Goal: Contribute content: Contribute content

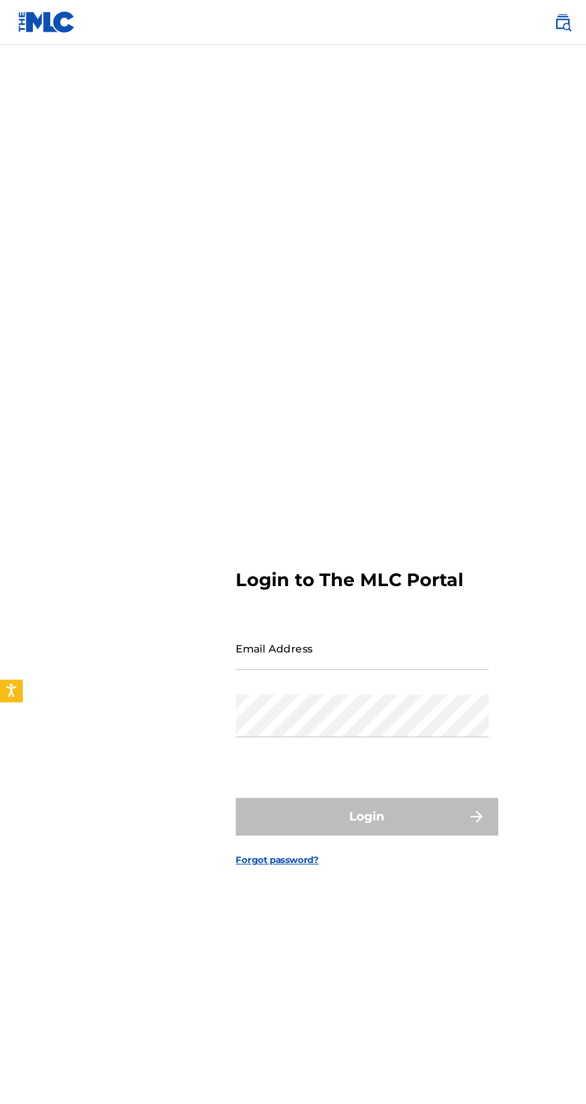
click at [331, 535] on input "Email Address" at bounding box center [289, 518] width 202 height 34
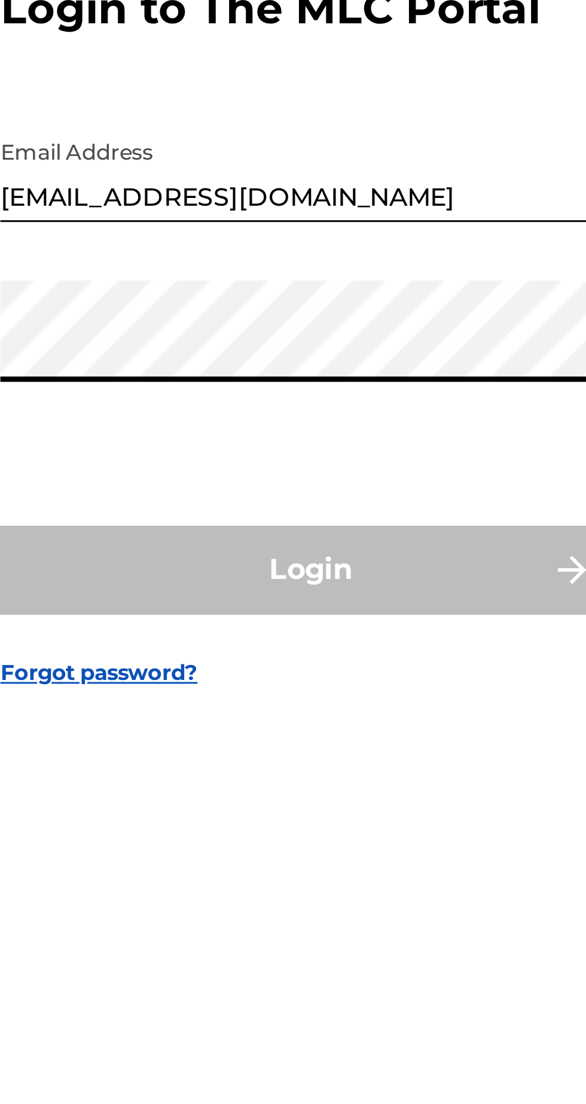
type input "[EMAIL_ADDRESS][DOMAIN_NAME]"
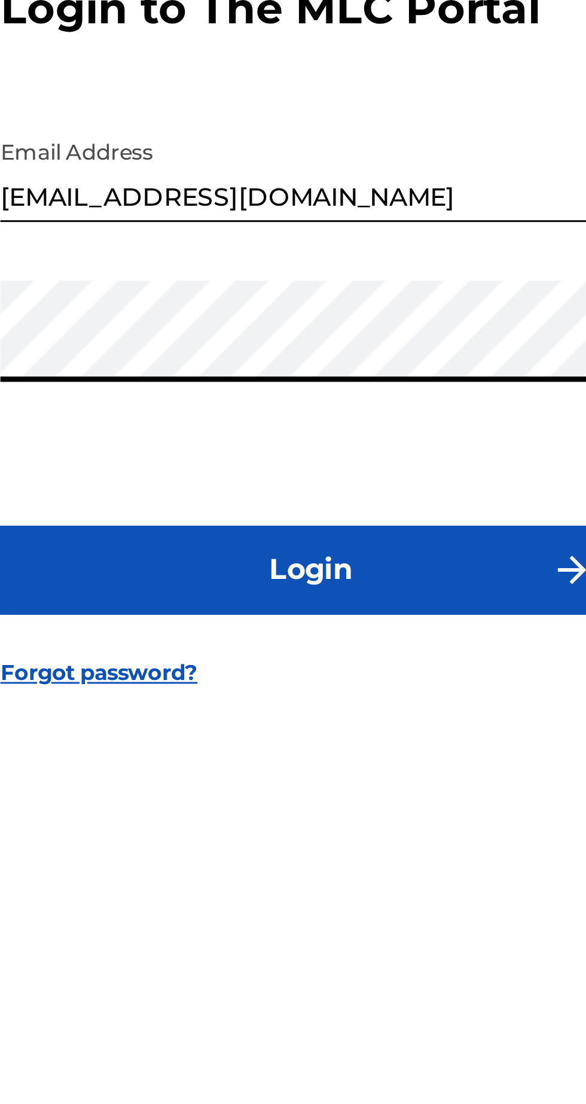
click at [347, 667] on button "Login" at bounding box center [292, 653] width 209 height 30
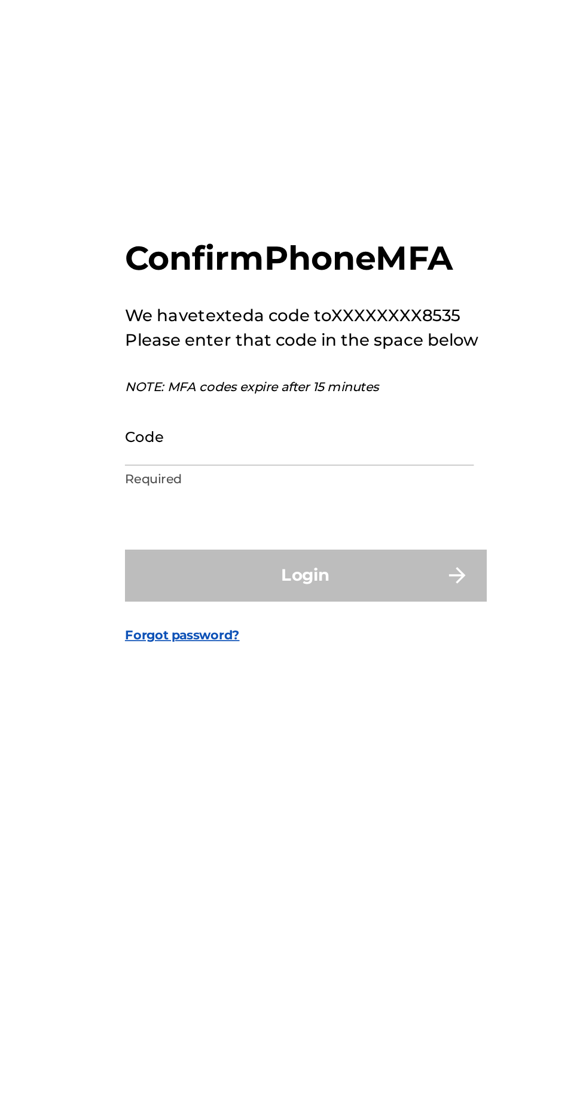
click at [328, 588] on input "Code" at bounding box center [289, 571] width 202 height 34
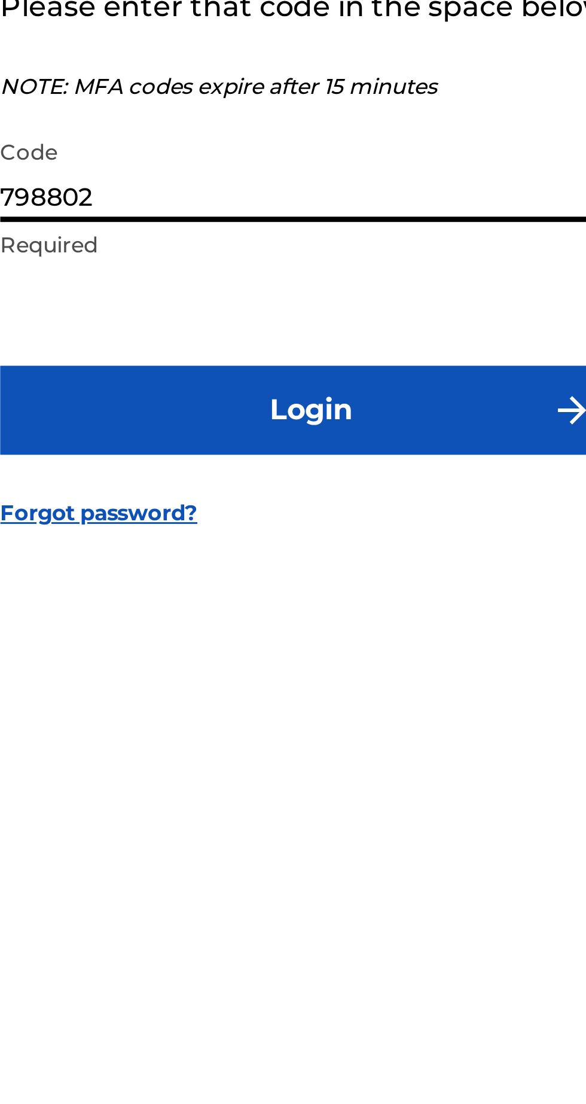
type input "798802"
click at [362, 666] on button "Login" at bounding box center [292, 651] width 209 height 30
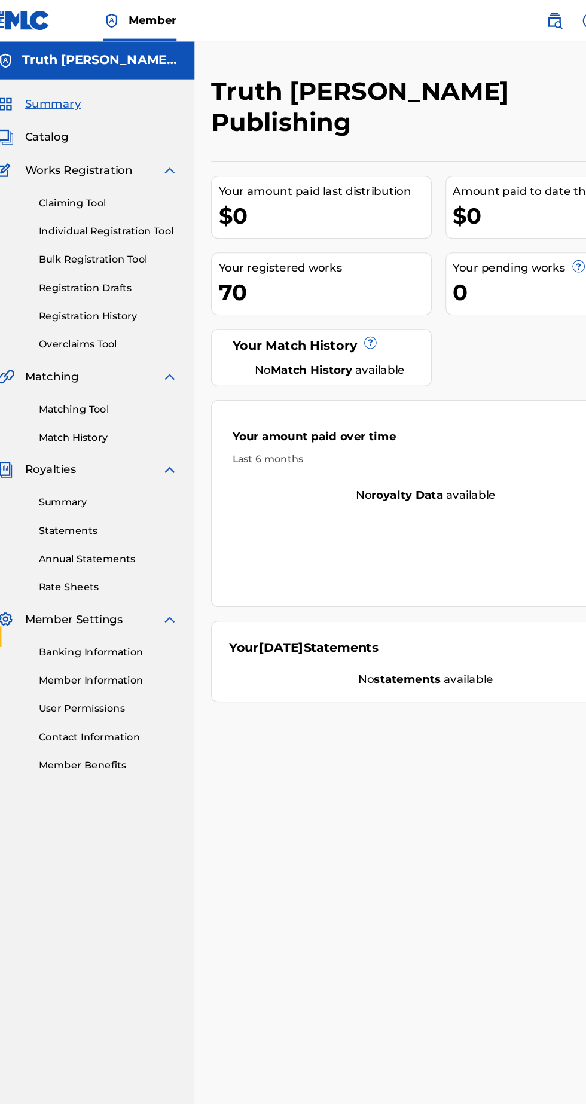
click at [165, 200] on link "Individual Registration Tool" at bounding box center [110, 200] width 121 height 13
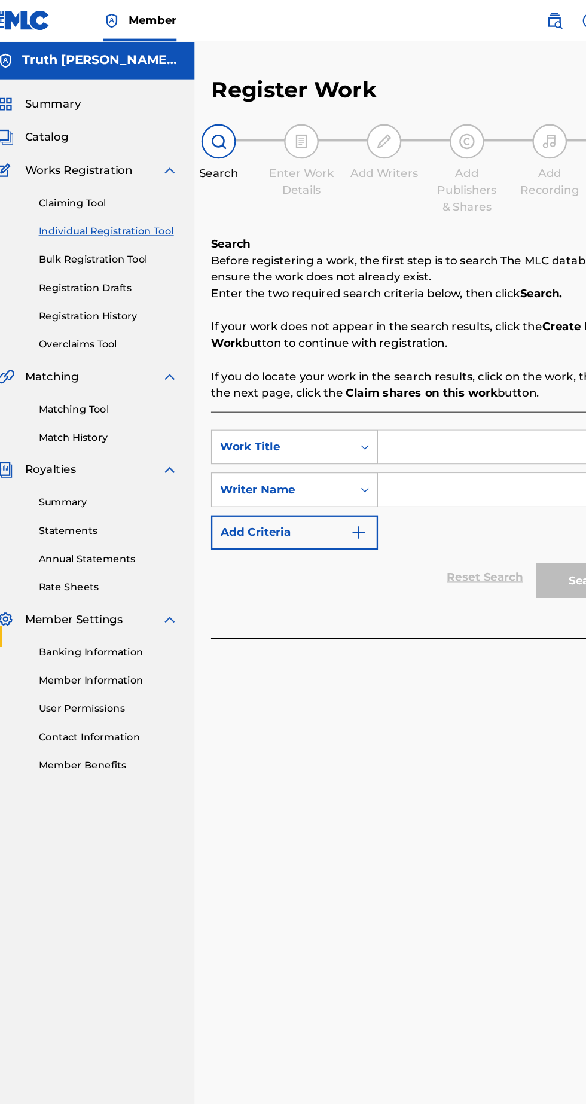
click at [437, 386] on input "Search Form" at bounding box center [457, 387] width 227 height 29
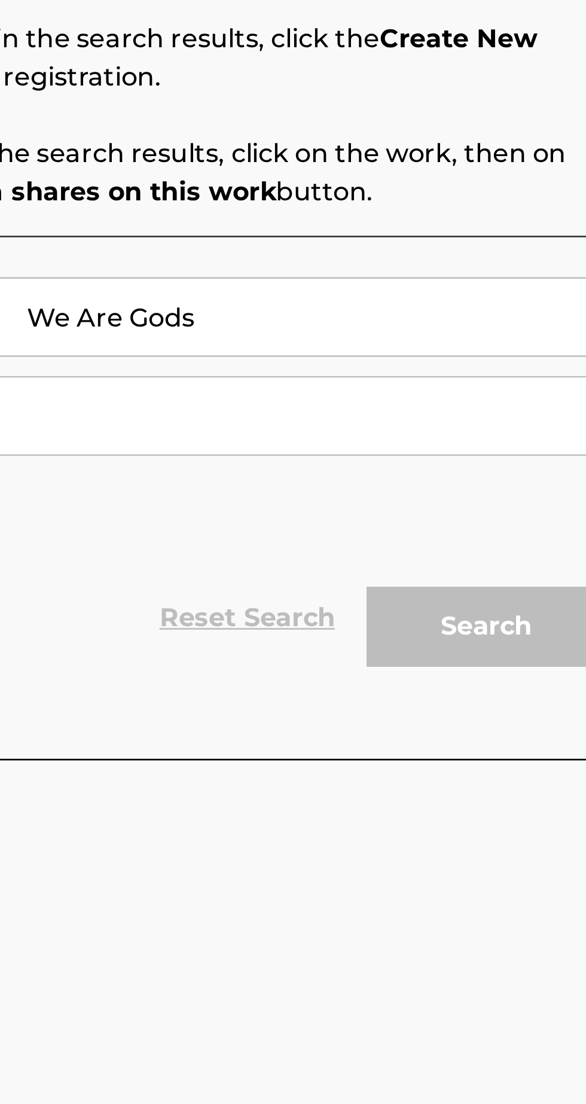
type input "We Are Gods"
click at [476, 425] on input "Search Form" at bounding box center [457, 424] width 227 height 29
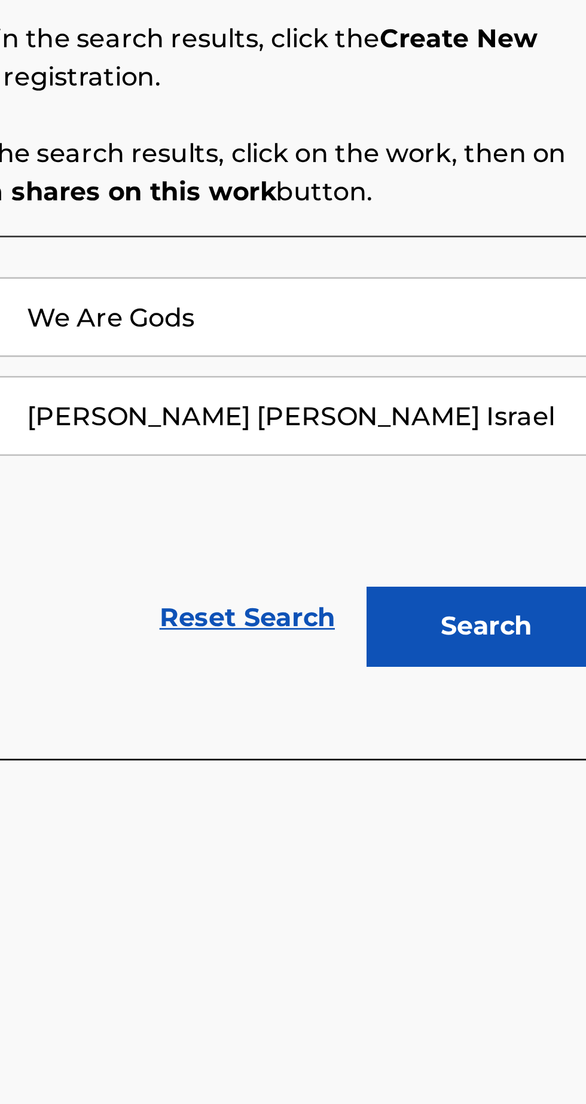
type input "[PERSON_NAME] [PERSON_NAME] Israel"
click at [528, 514] on button "Search" at bounding box center [527, 504] width 90 height 30
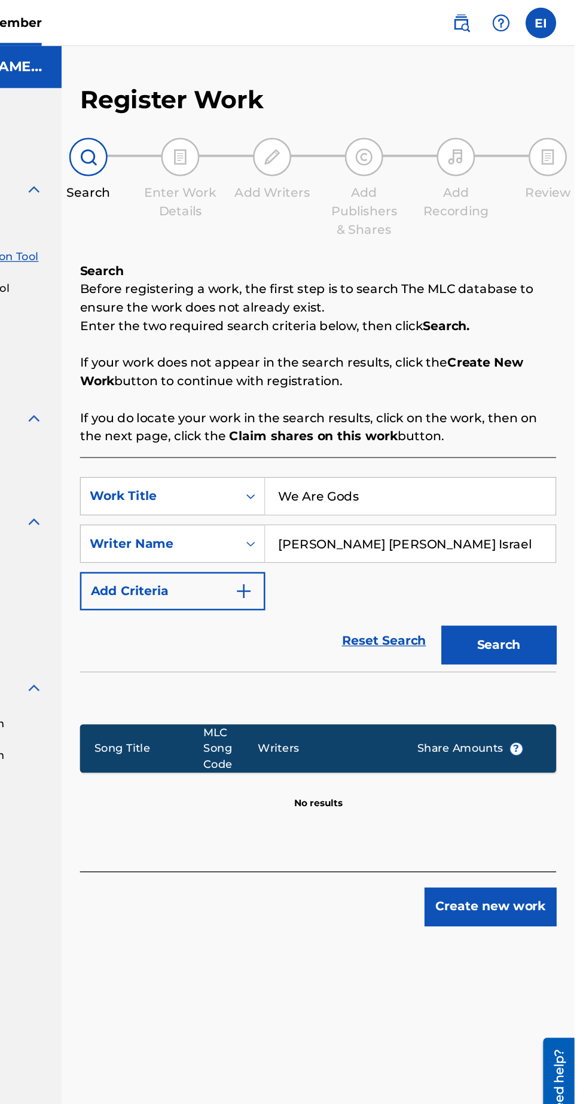
click at [542, 714] on button "Create new work" at bounding box center [520, 708] width 103 height 30
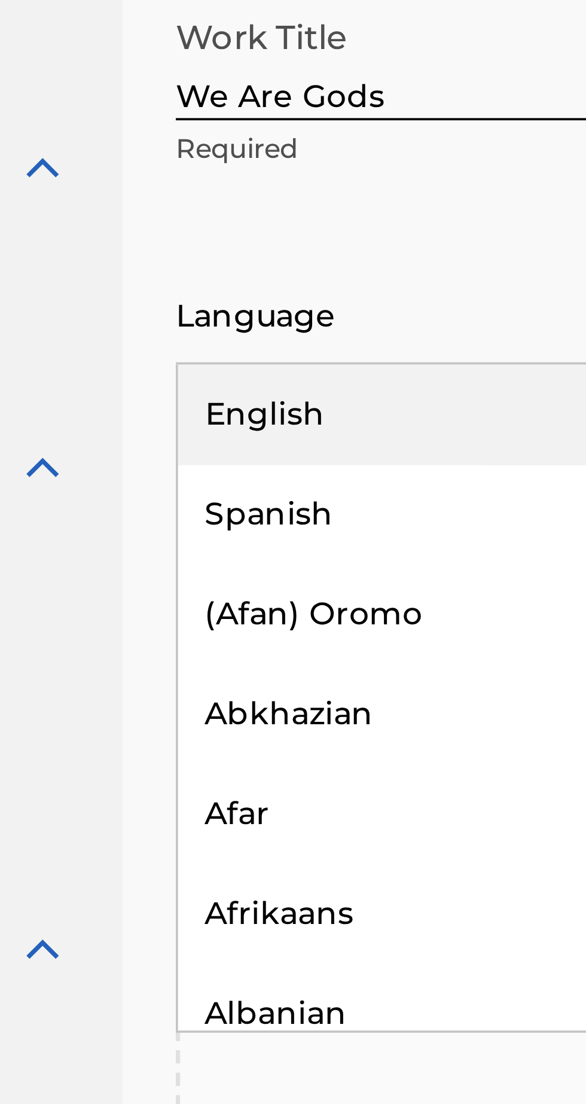
click at [261, 398] on div "English" at bounding box center [280, 393] width 161 height 27
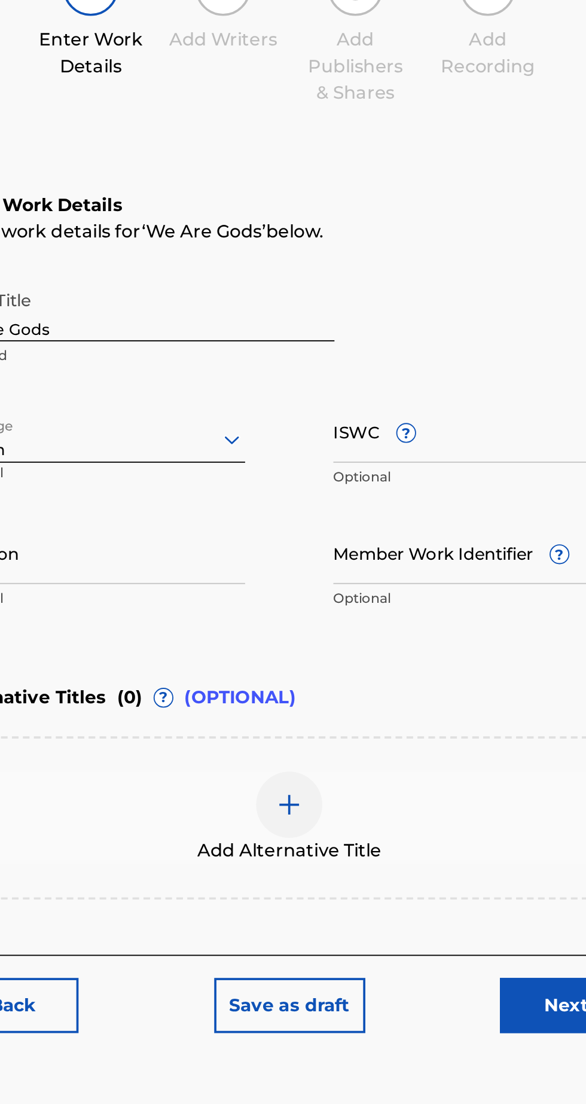
click at [537, 673] on button "Next" at bounding box center [536, 674] width 72 height 30
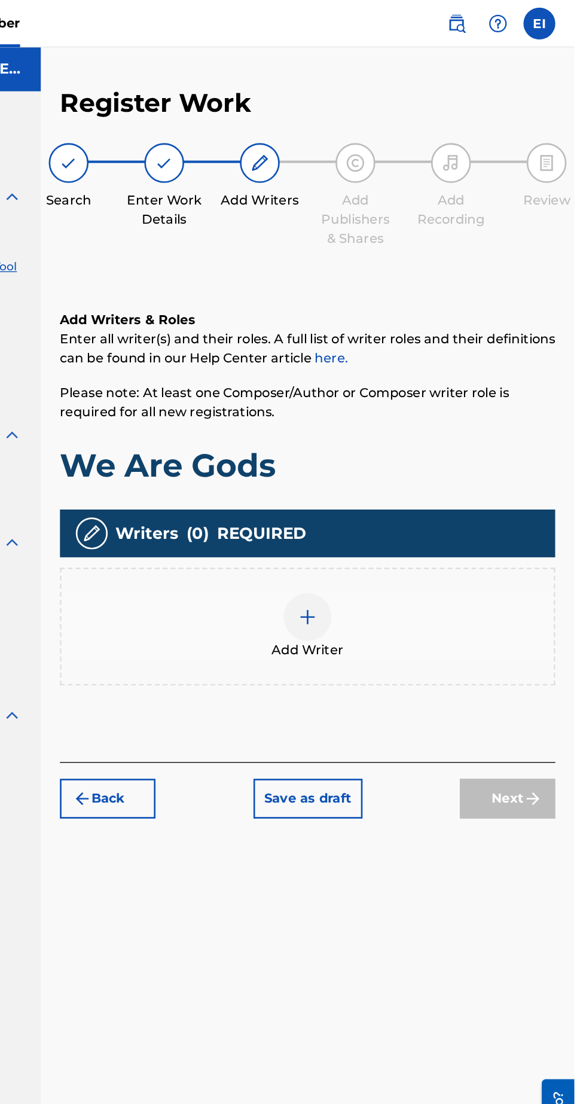
scroll to position [54, 0]
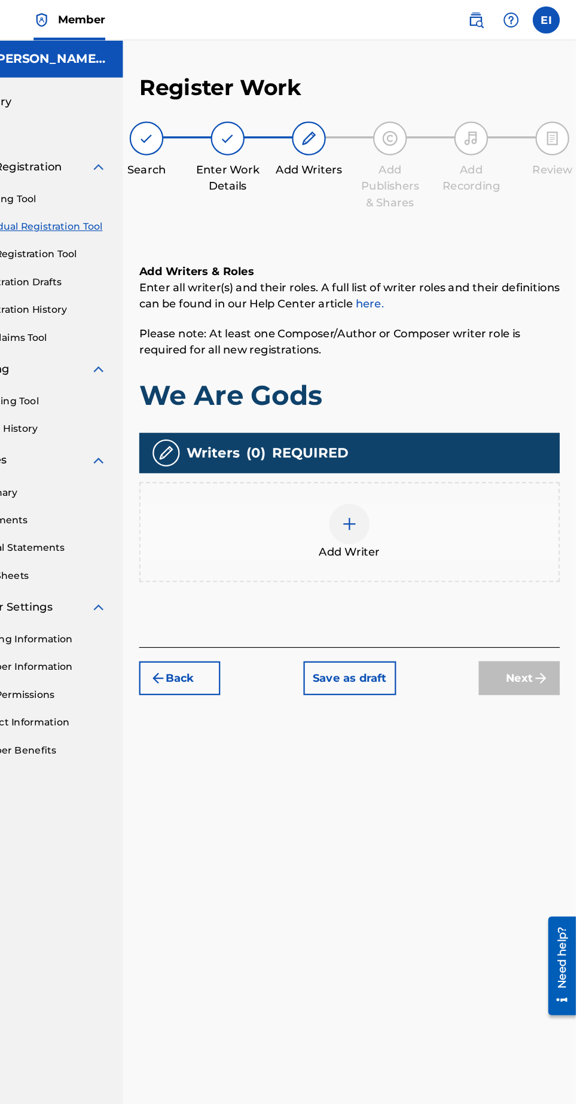
click at [397, 446] on div at bounding box center [386, 464] width 36 height 36
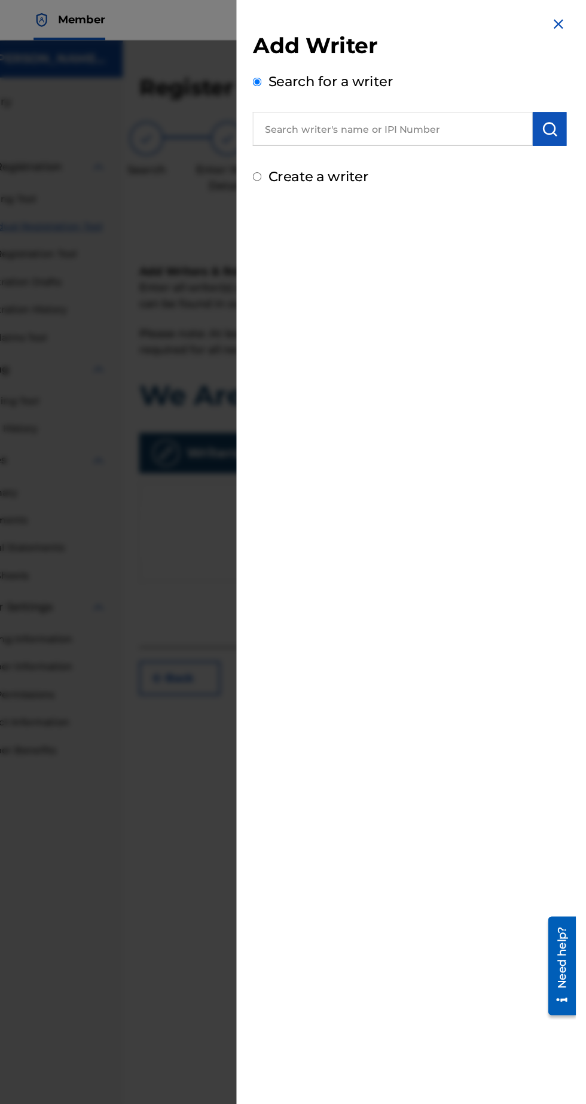
click at [490, 109] on input "text" at bounding box center [424, 114] width 248 height 30
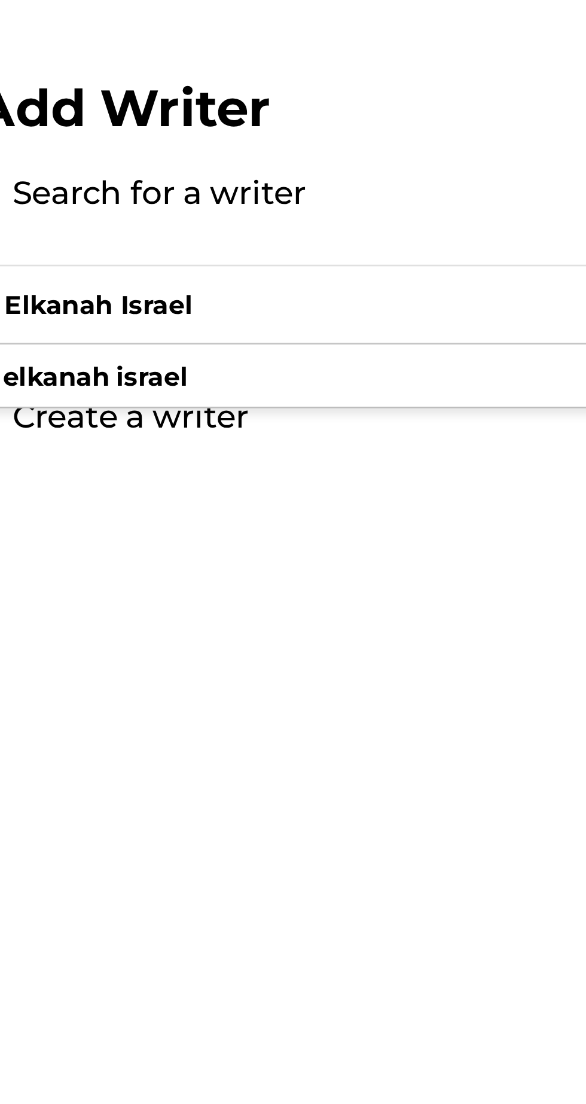
click at [492, 145] on div "elkanah israel" at bounding box center [423, 142] width 247 height 22
type input "elkanah israel"
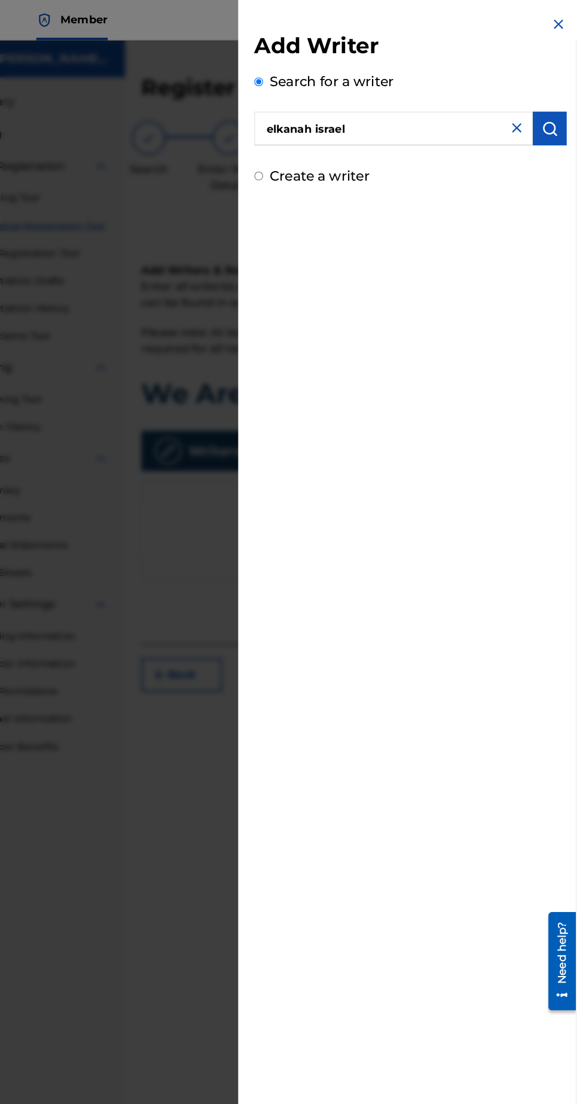
click at [570, 118] on img "submit" at bounding box center [563, 114] width 14 height 14
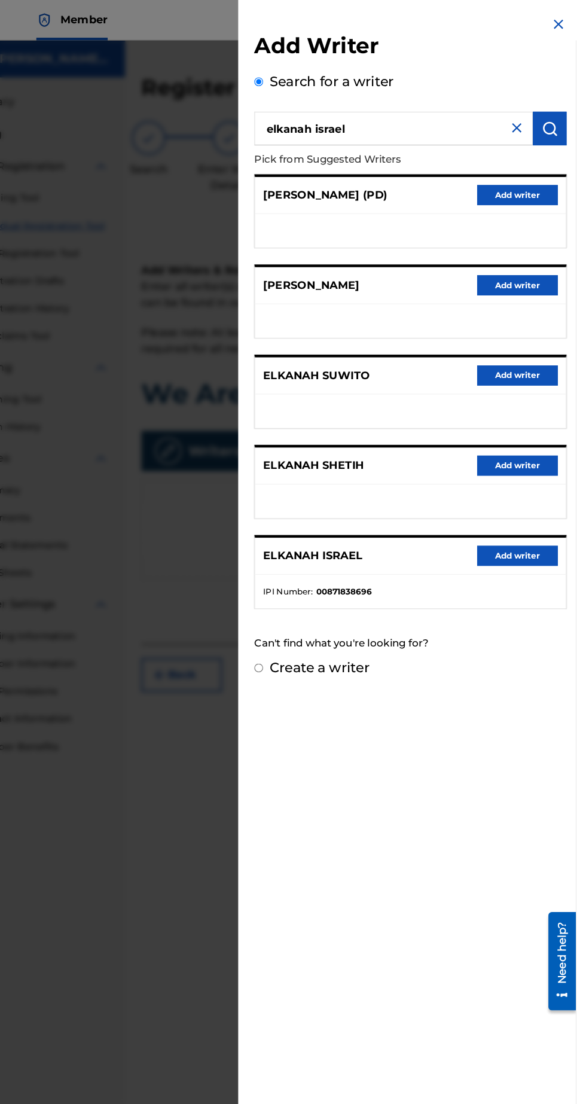
click at [553, 498] on button "Add writer" at bounding box center [534, 494] width 72 height 18
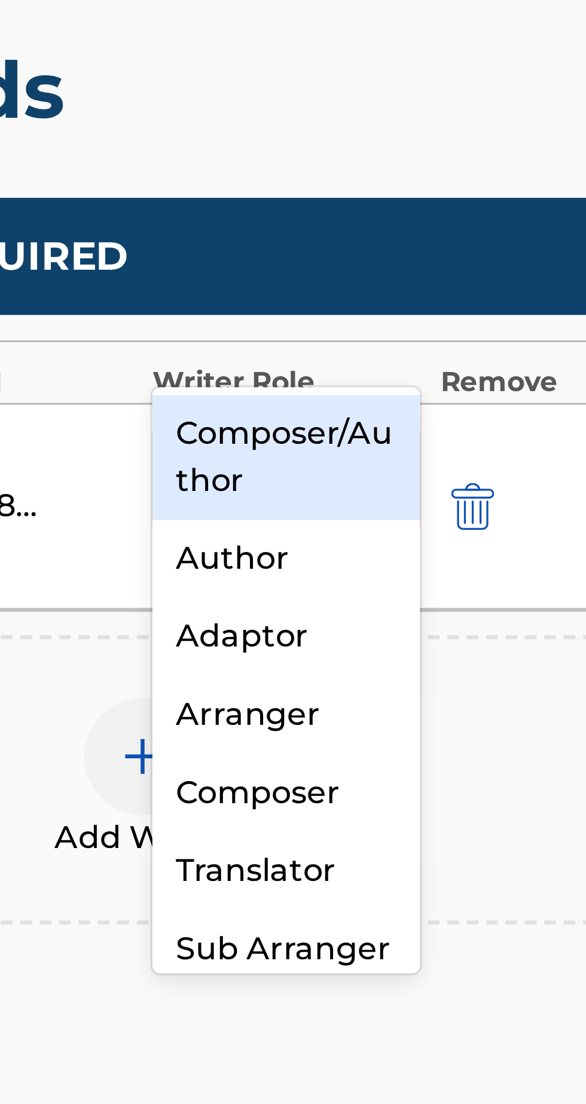
click at [457, 469] on div "Composer/Author" at bounding box center [430, 462] width 82 height 38
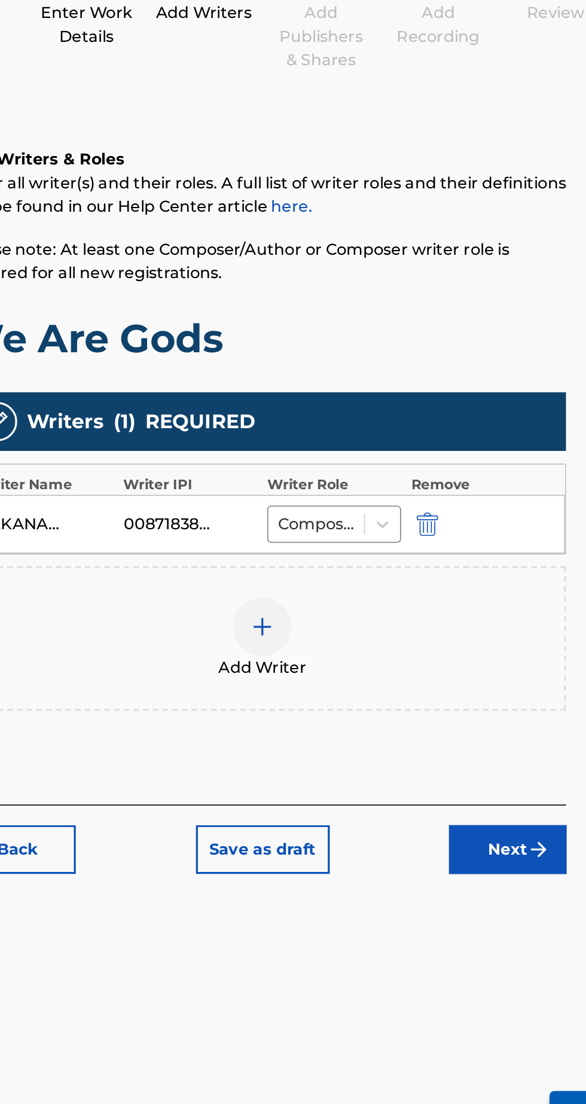
click at [544, 648] on button "Next" at bounding box center [536, 663] width 72 height 30
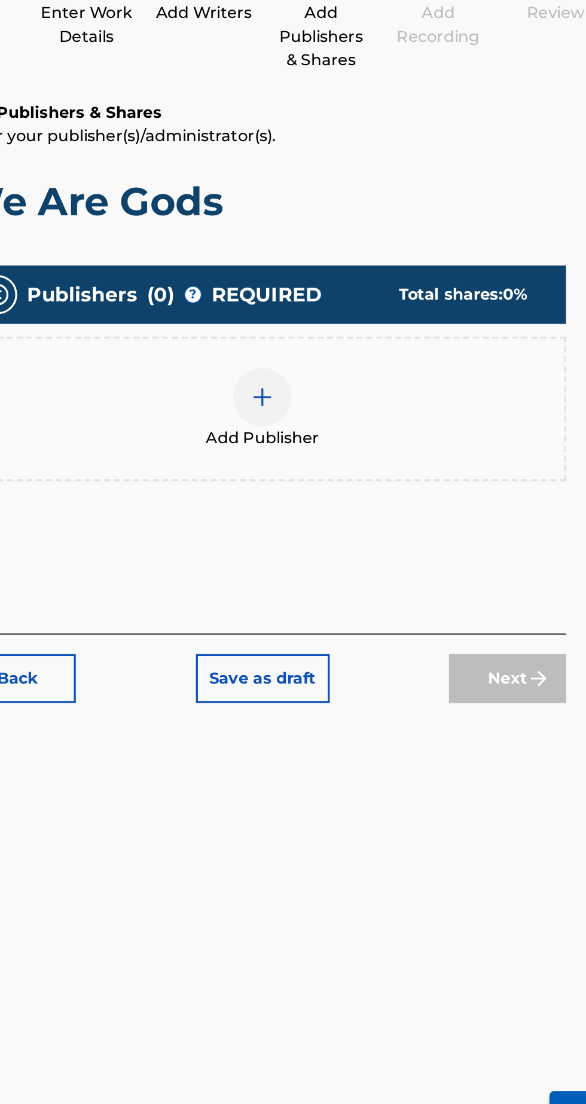
scroll to position [54, 0]
click at [398, 404] on span "Add Publisher" at bounding box center [385, 411] width 69 height 14
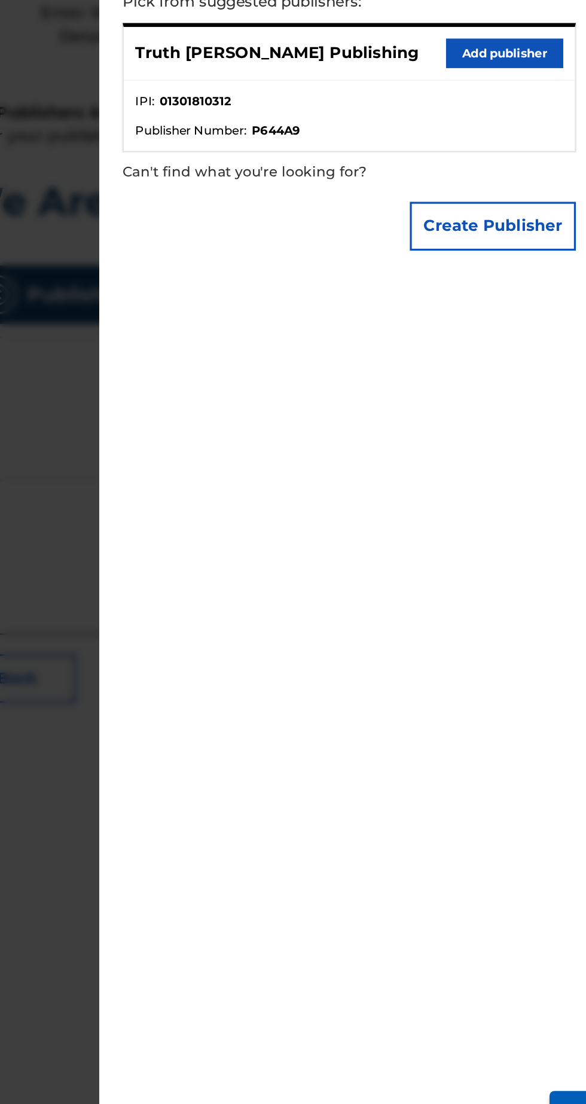
click at [547, 184] on button "Add publisher" at bounding box center [534, 175] width 72 height 18
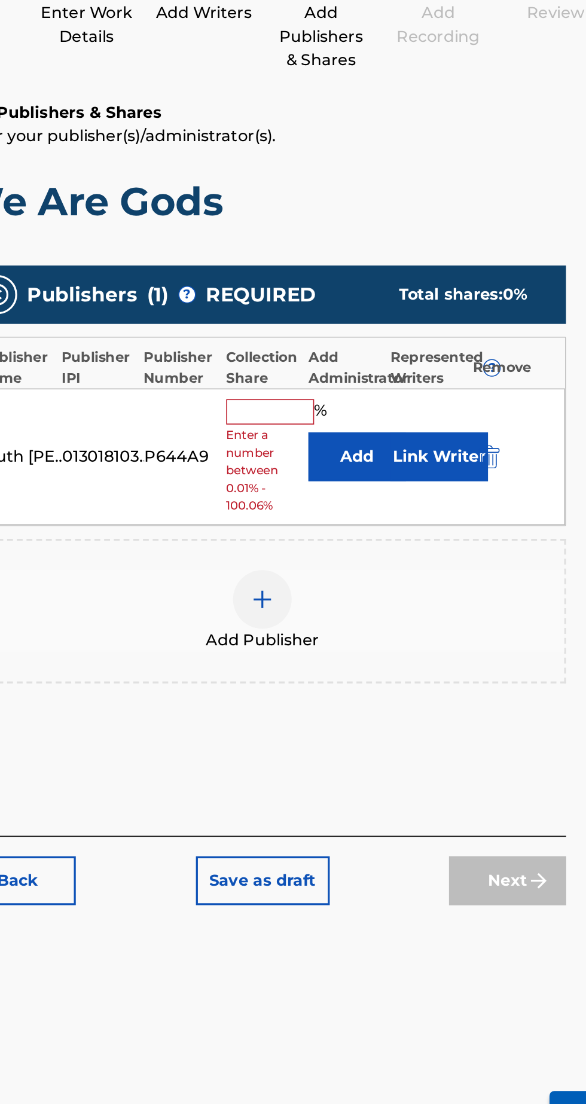
click at [384, 387] on input "text" at bounding box center [391, 395] width 54 height 16
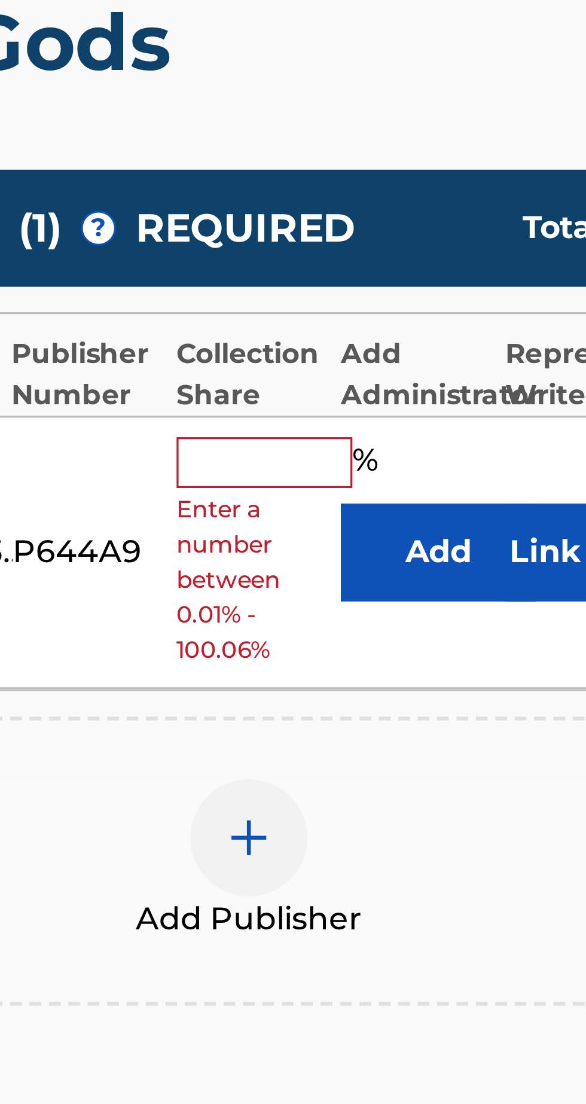
type input "100"
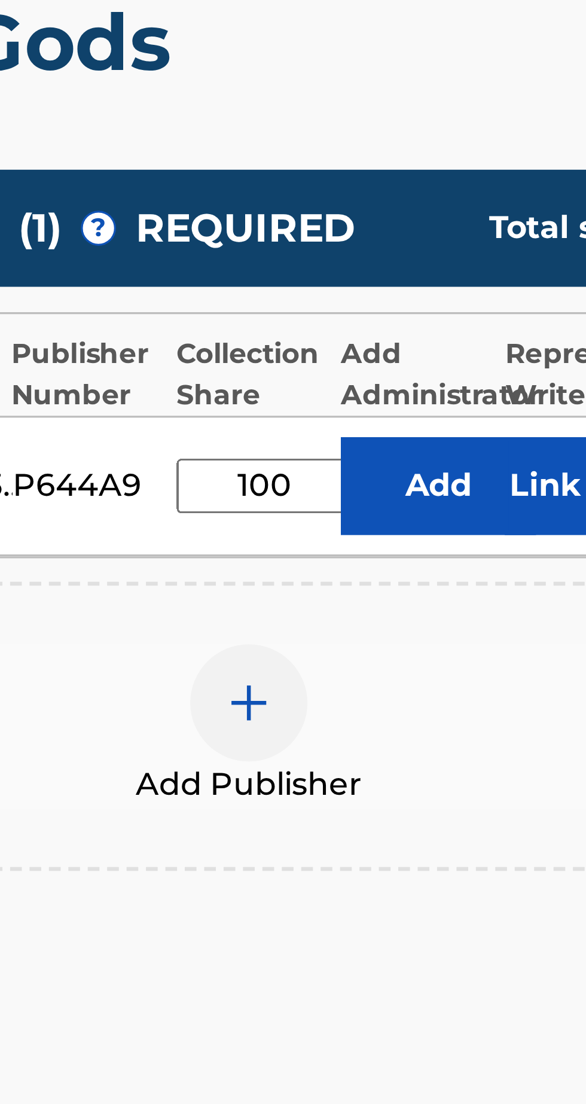
click at [478, 387] on button "Link Writer" at bounding box center [494, 402] width 60 height 30
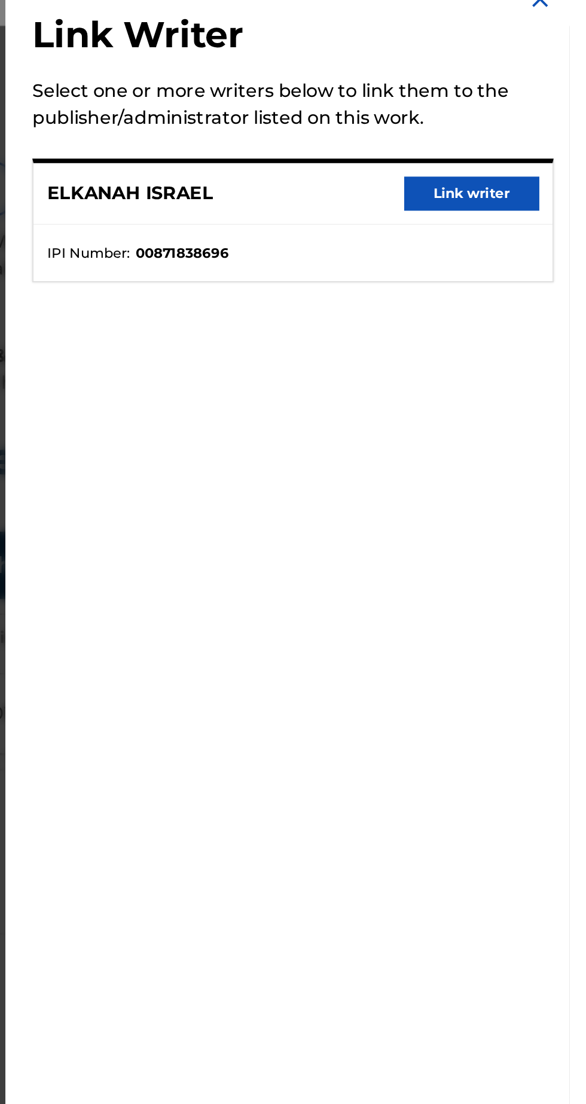
click at [550, 134] on button "Link writer" at bounding box center [534, 125] width 72 height 18
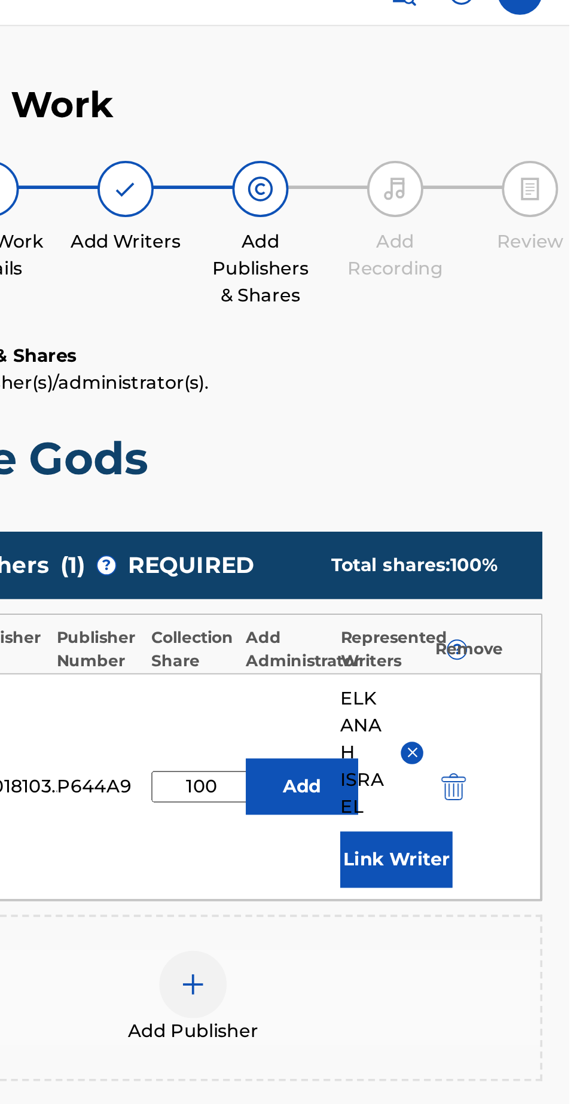
scroll to position [0, 0]
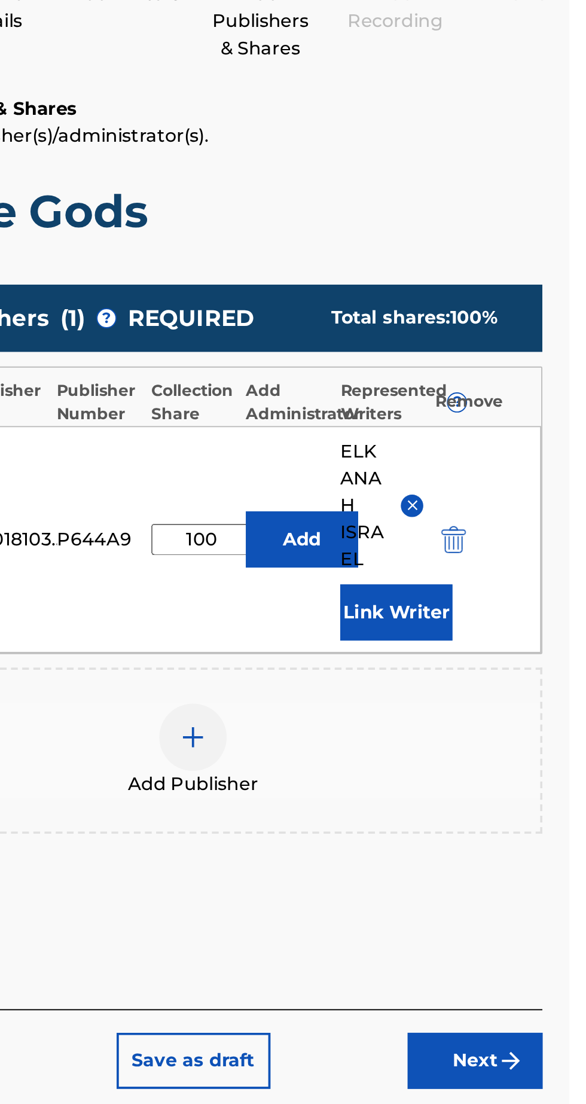
click at [545, 724] on button "Next" at bounding box center [536, 718] width 72 height 30
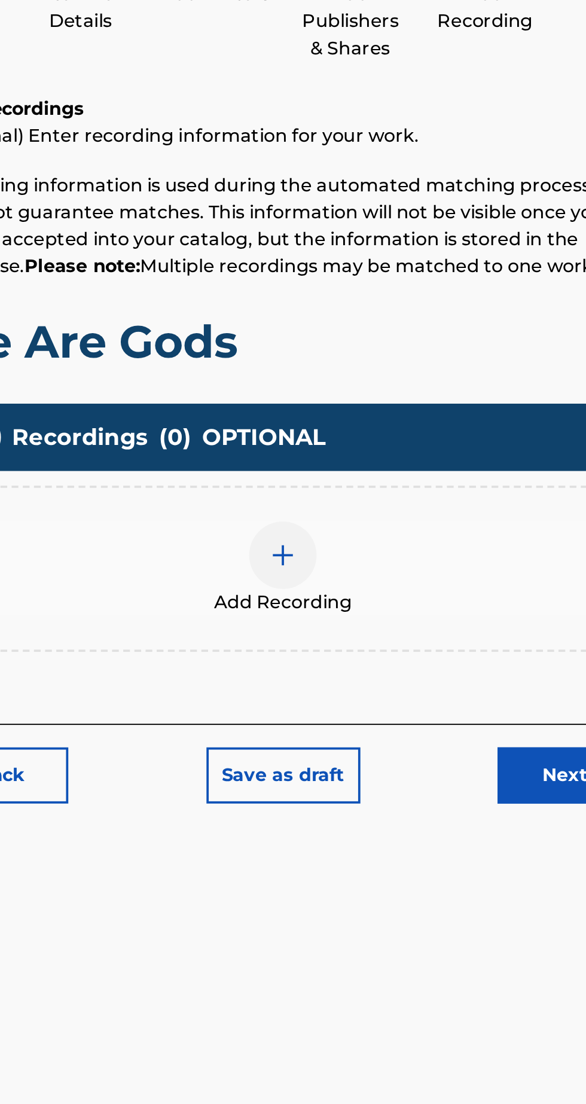
click at [393, 453] on div at bounding box center [386, 449] width 36 height 36
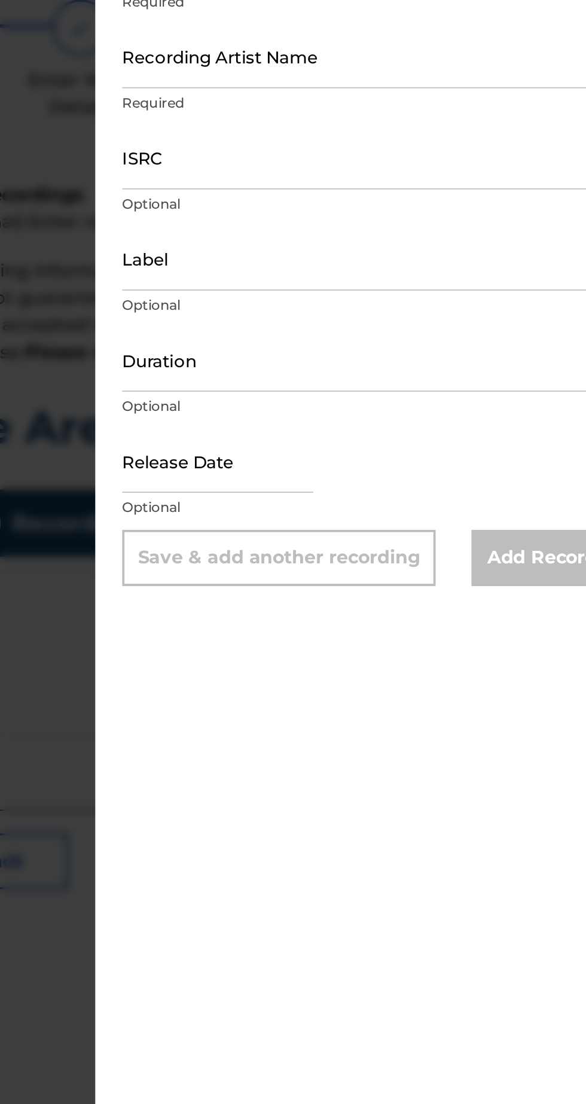
click at [440, 202] on input "ISRC" at bounding box center [439, 192] width 278 height 34
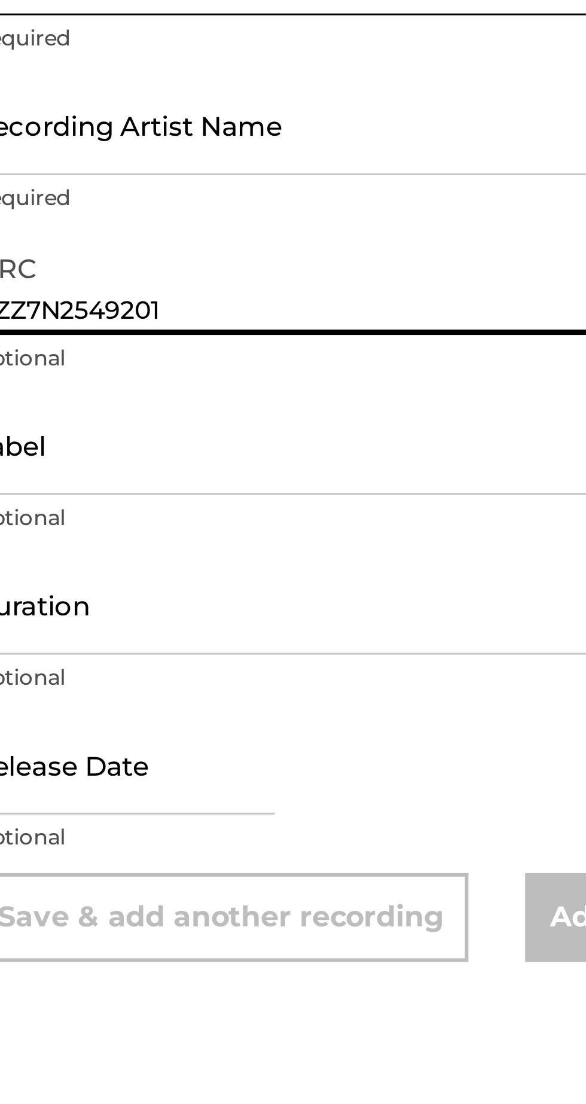
type input "QZZ7N2549201"
click at [458, 147] on input "Recording Artist Name" at bounding box center [439, 138] width 278 height 34
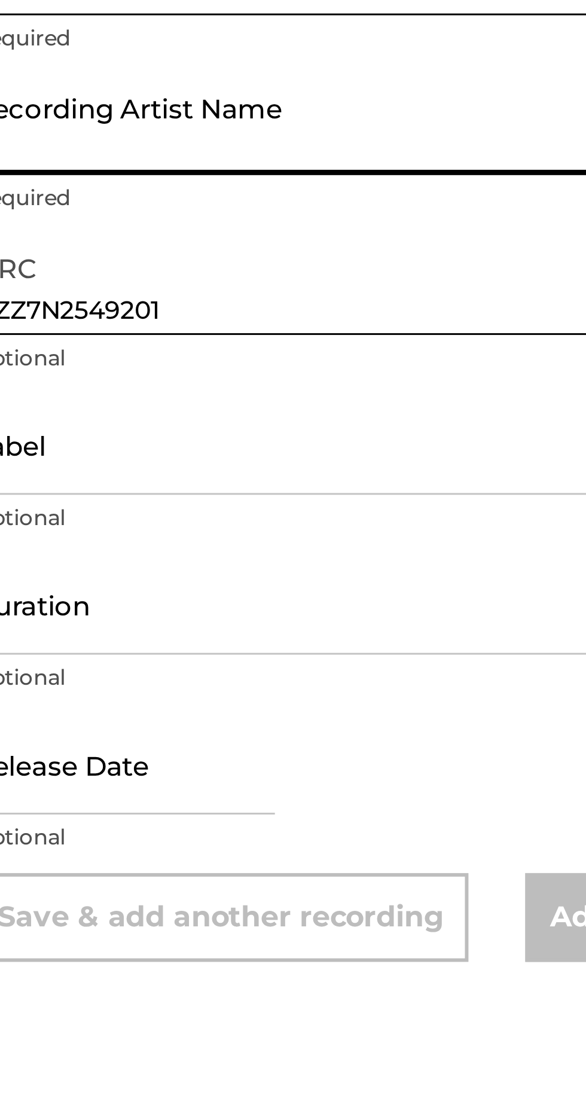
type input "[PERSON_NAME] [PERSON_NAME] Israel"
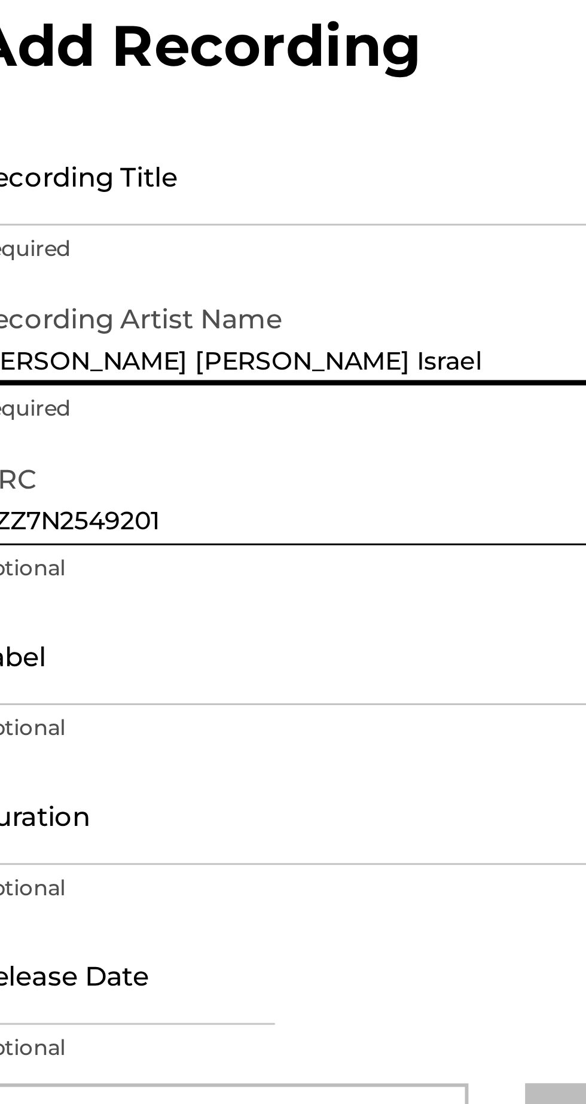
click at [460, 96] on input "Recording Title" at bounding box center [439, 84] width 278 height 34
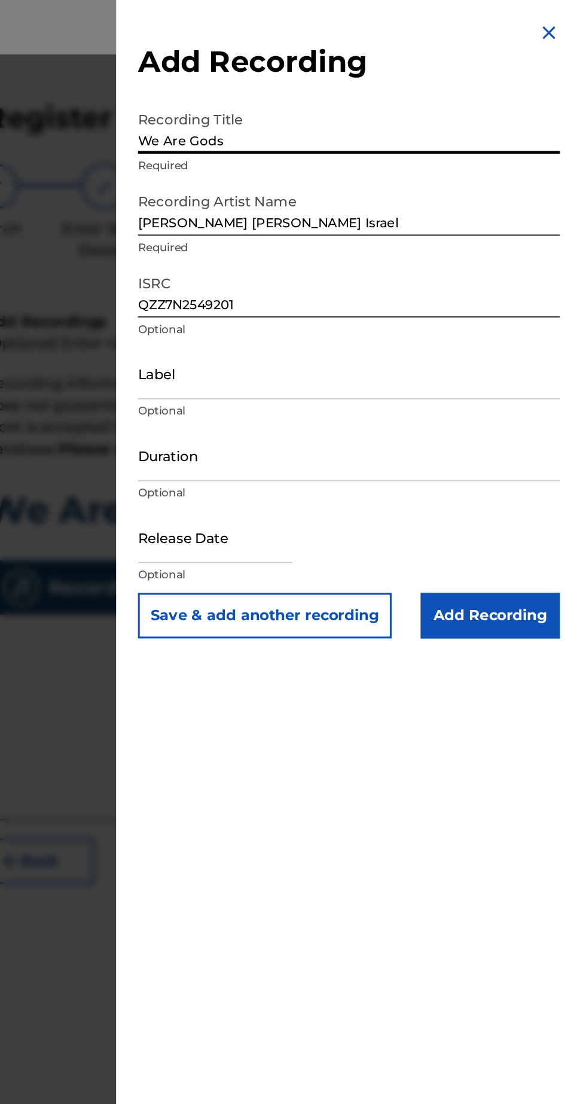
type input "We Are Gods"
click at [466, 255] on input "Label" at bounding box center [439, 245] width 278 height 34
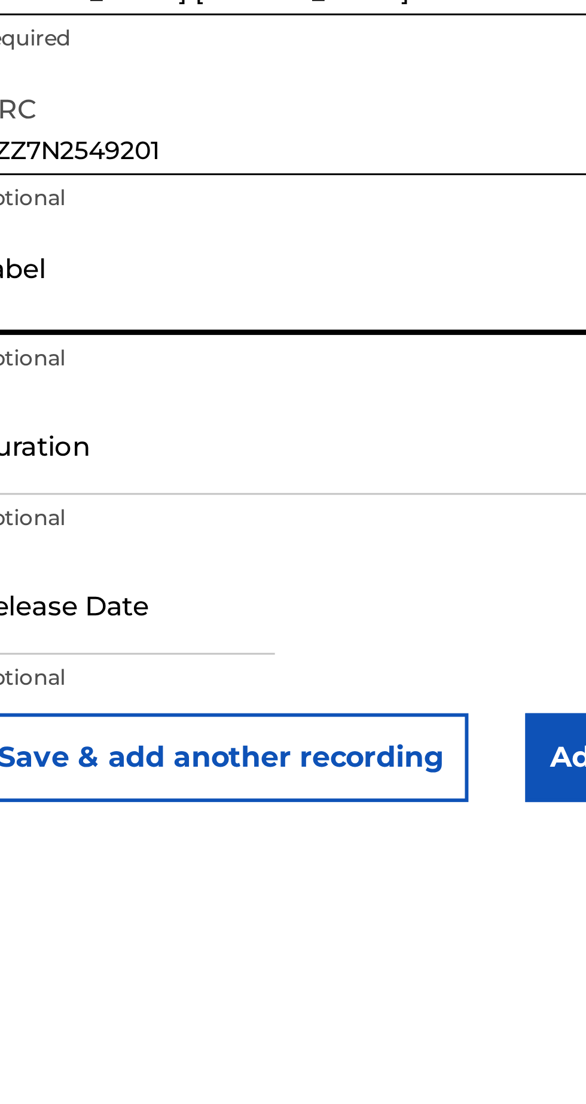
type input "Truth [PERSON_NAME] Records"
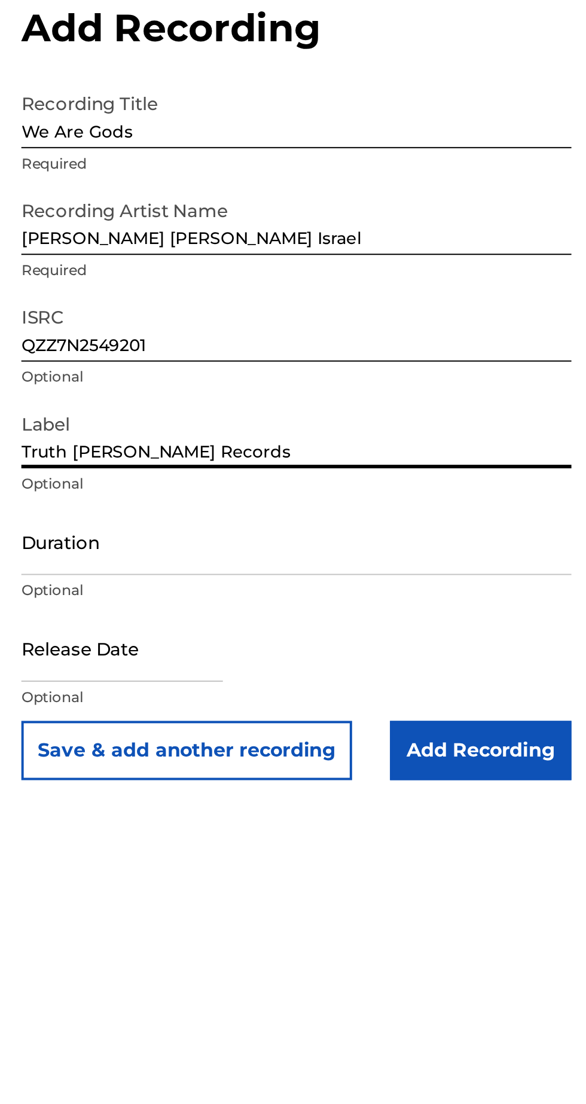
click at [549, 403] on input "Add Recording" at bounding box center [532, 405] width 92 height 30
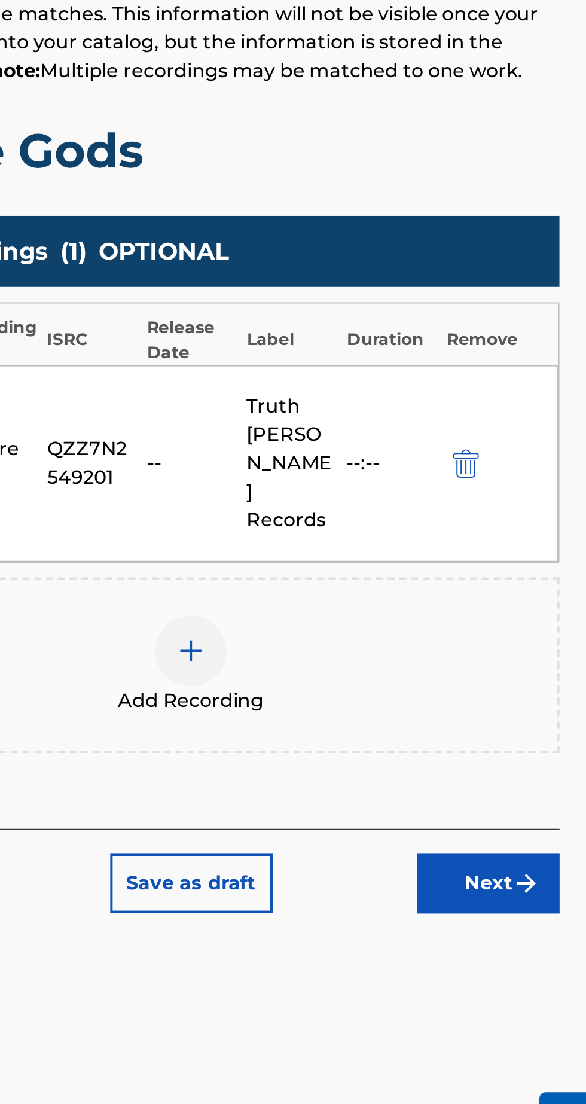
click at [542, 690] on button "Next" at bounding box center [536, 705] width 72 height 30
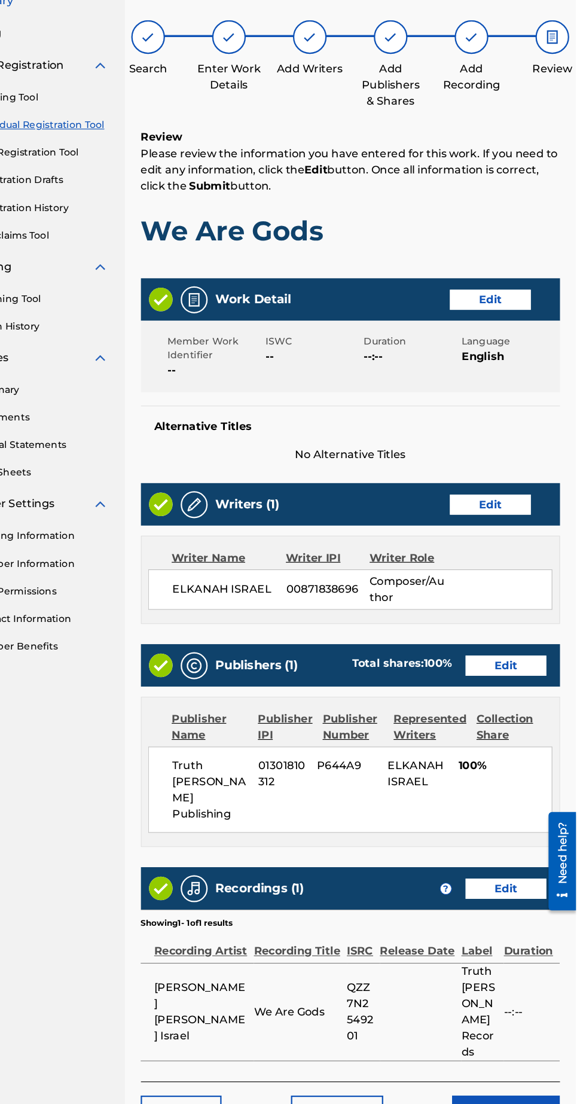
click at [538, 1062] on button "Submit" at bounding box center [524, 1077] width 96 height 30
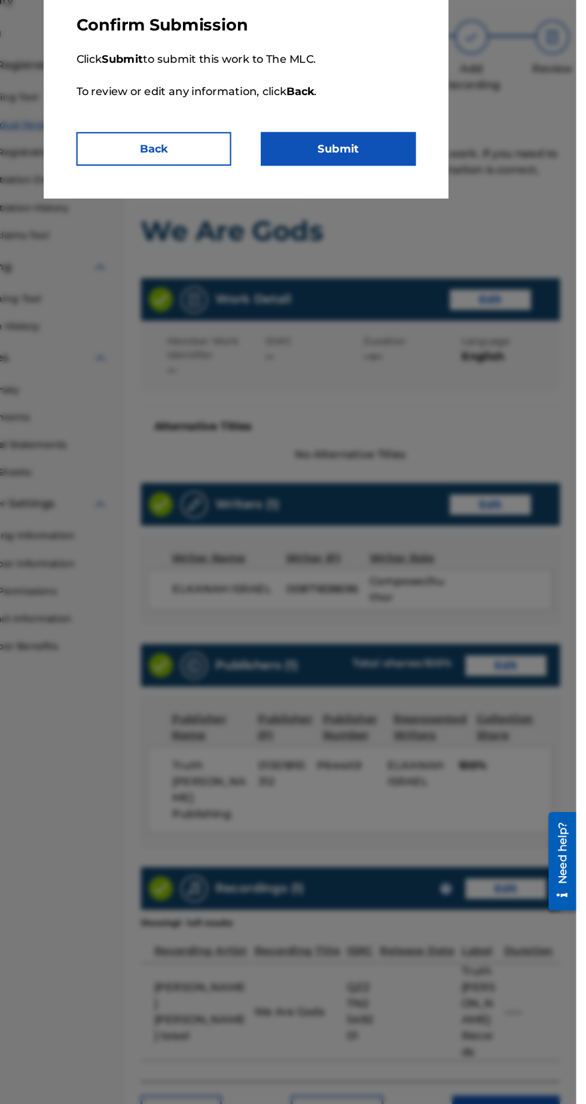
click at [403, 207] on button "Submit" at bounding box center [375, 222] width 138 height 30
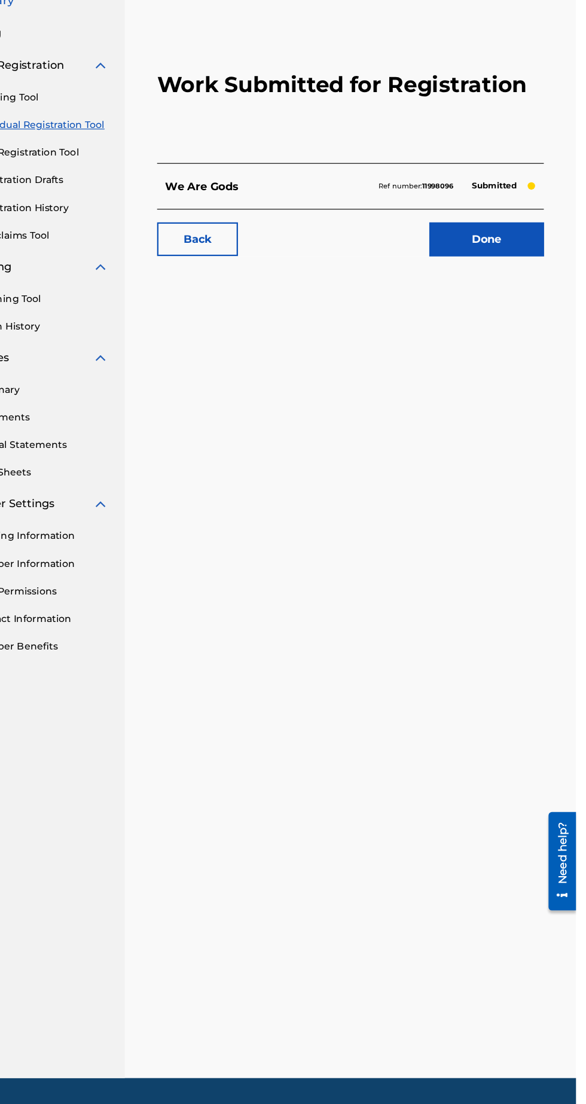
click at [531, 309] on link "Done" at bounding box center [507, 302] width 102 height 30
